Goal: Task Accomplishment & Management: Use online tool/utility

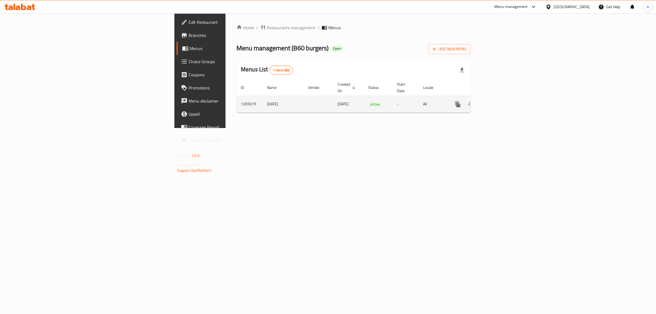
click at [504, 98] on link "enhanced table" at bounding box center [497, 104] width 13 height 13
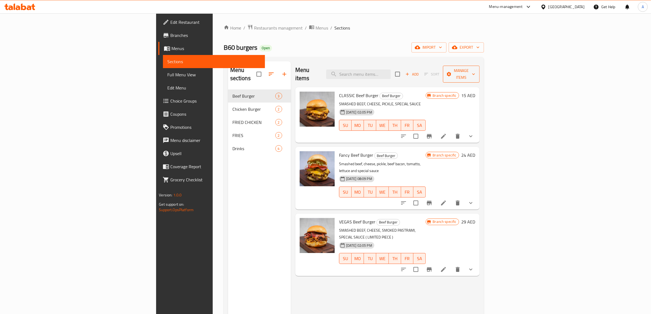
click at [479, 66] on button "Manage items" at bounding box center [461, 74] width 37 height 17
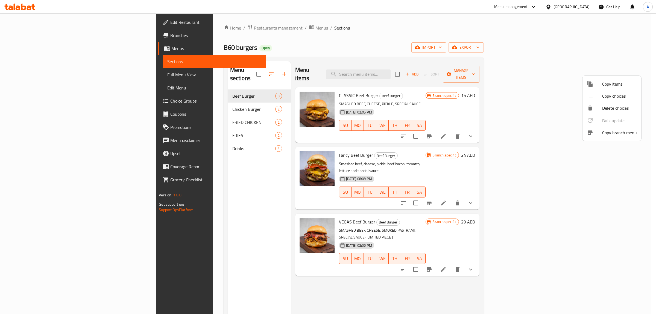
click at [605, 133] on span "Copy branch menu" at bounding box center [619, 132] width 35 height 7
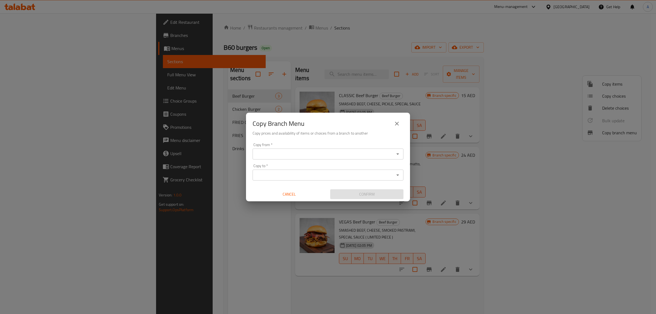
click at [298, 158] on div "Copy from *" at bounding box center [328, 153] width 151 height 11
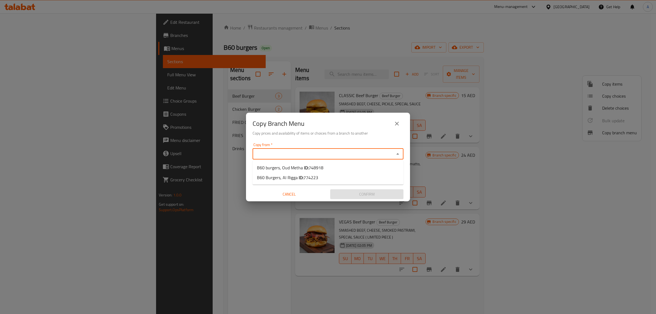
drag, startPoint x: 308, startPoint y: 156, endPoint x: 320, endPoint y: 151, distance: 13.6
click at [308, 156] on input "Copy from   *" at bounding box center [323, 154] width 139 height 8
click at [307, 165] on b "ID:" at bounding box center [306, 167] width 5 height 8
type input "B60 burgers, Oud Metha"
click at [305, 176] on input "Copy to   *" at bounding box center [323, 175] width 139 height 8
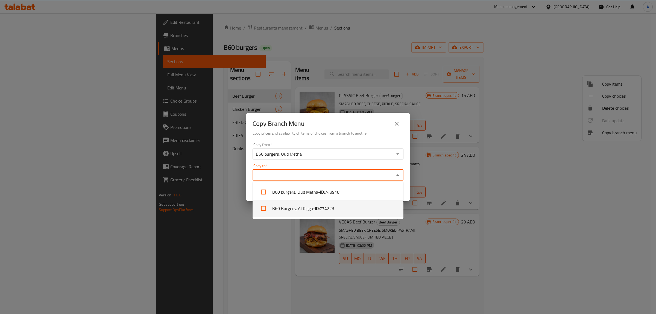
click at [303, 209] on li "B60 Burgers, Al Rigga - ID: 774223" at bounding box center [328, 208] width 151 height 16
checkbox input "true"
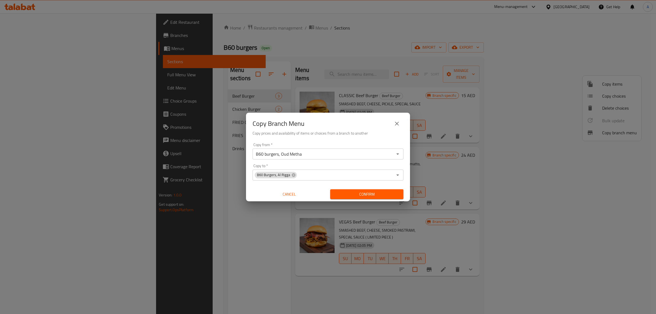
click at [339, 138] on div "Copy Branch Menu Copy prices and availability of items or choices from a branch…" at bounding box center [328, 127] width 164 height 28
click at [360, 197] on span "Confirm" at bounding box center [367, 194] width 64 height 7
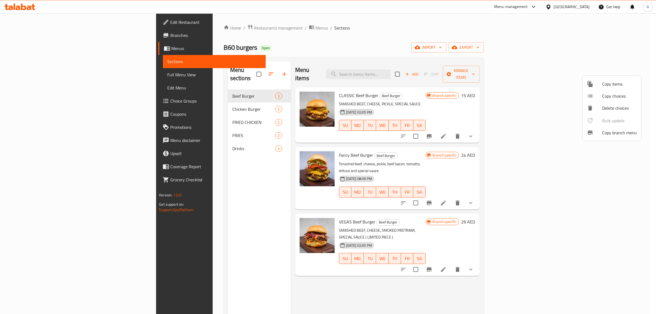
click at [176, 31] on div at bounding box center [328, 157] width 656 height 314
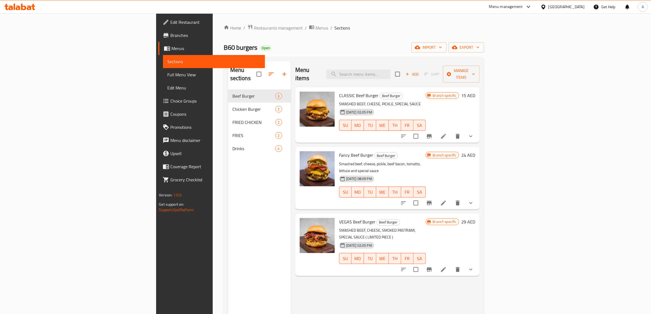
click at [254, 31] on span "Restaurants management" at bounding box center [278, 28] width 49 height 7
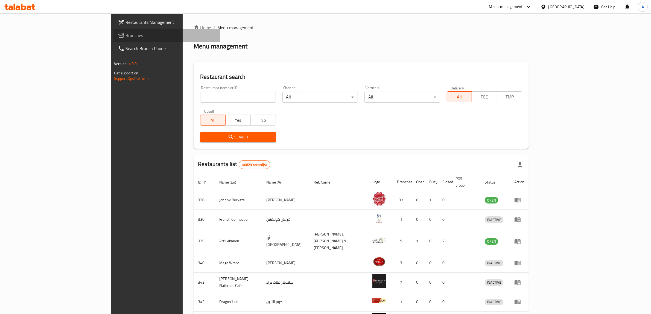
click at [113, 29] on link "Branches" at bounding box center [166, 35] width 107 height 13
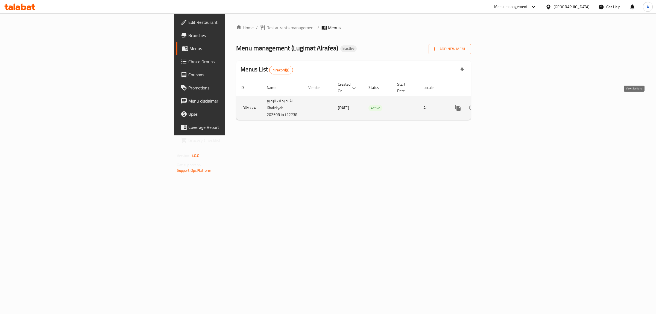
click at [501, 104] on icon "enhanced table" at bounding box center [497, 107] width 7 height 7
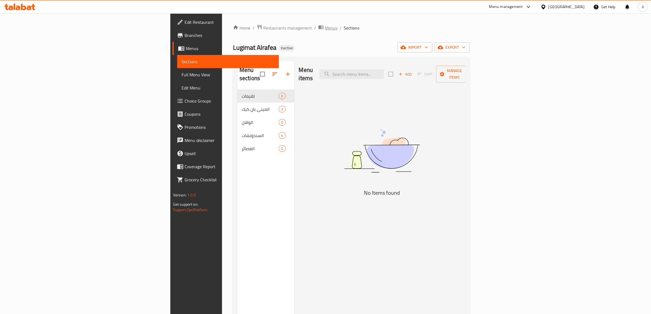
click at [325, 29] on span "Menus" at bounding box center [331, 28] width 13 height 7
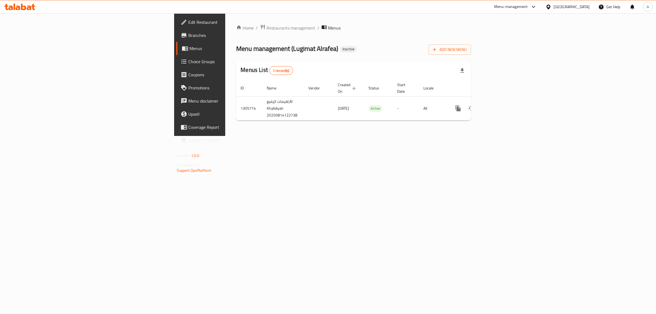
click at [188, 33] on span "Branches" at bounding box center [233, 35] width 91 height 7
